Goal: Obtain resource: Download file/media

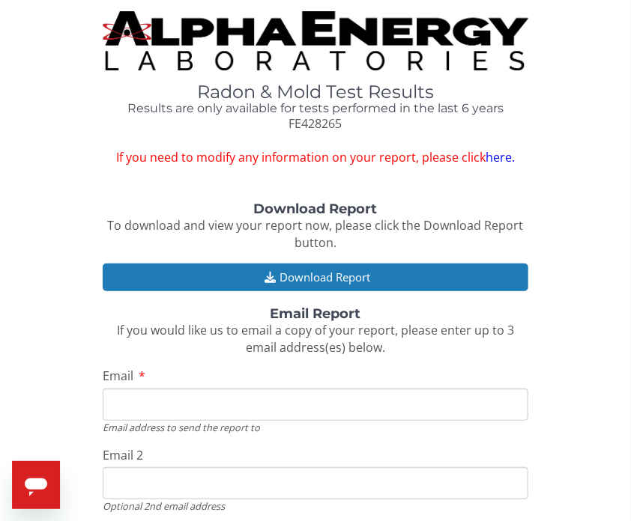
click at [498, 151] on link "here." at bounding box center [499, 157] width 29 height 16
click at [495, 156] on link "here." at bounding box center [499, 157] width 29 height 16
click at [498, 161] on link "here." at bounding box center [499, 157] width 29 height 16
click at [565, 278] on div "Download Report To download and view your report now, please click the Download…" at bounding box center [315, 425] width 608 height 446
click at [559, 271] on div "Download Report To download and view your report now, please click the Download…" at bounding box center [315, 425] width 608 height 446
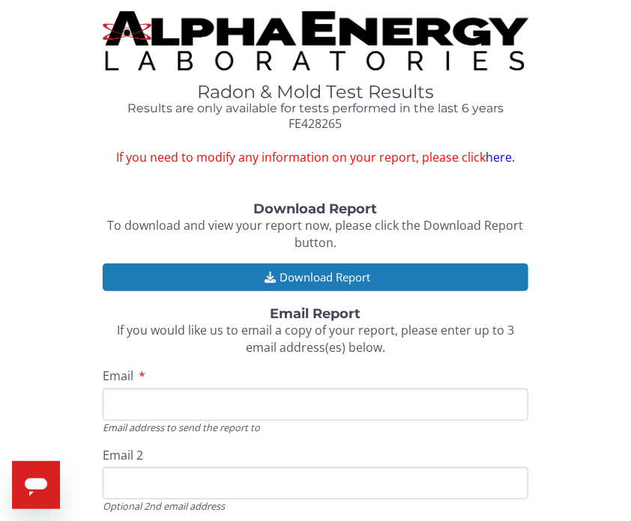
click at [547, 266] on div "Download Report To download and view your report now, please click the Download…" at bounding box center [315, 425] width 608 height 446
click at [507, 157] on link "here." at bounding box center [499, 157] width 29 height 16
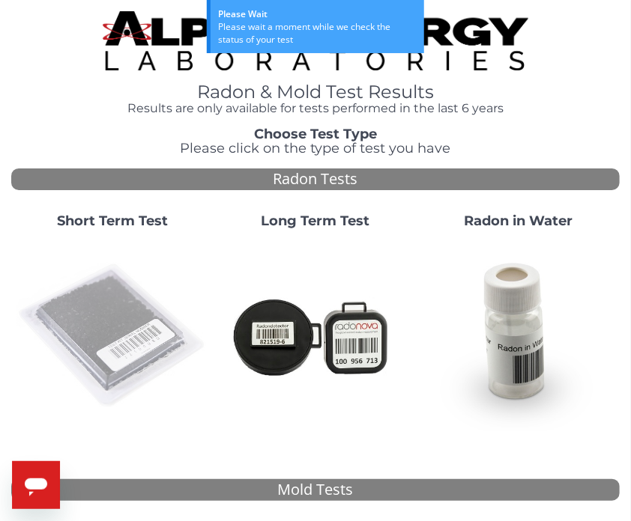
click at [88, 362] on img at bounding box center [112, 336] width 191 height 191
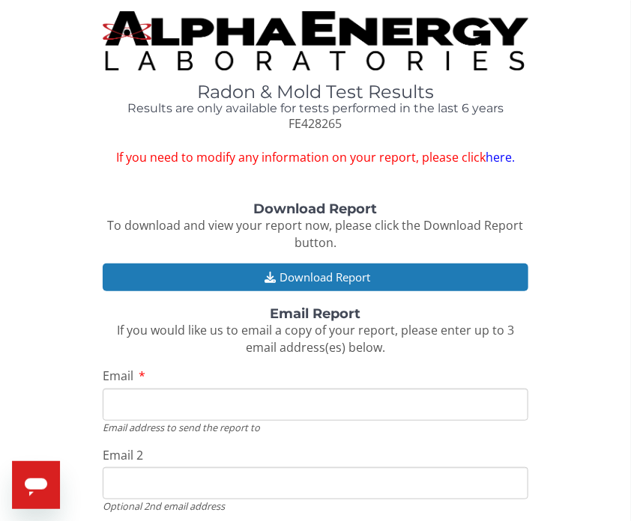
click at [510, 159] on link "here." at bounding box center [499, 157] width 29 height 16
